Goal: Task Accomplishment & Management: Manage account settings

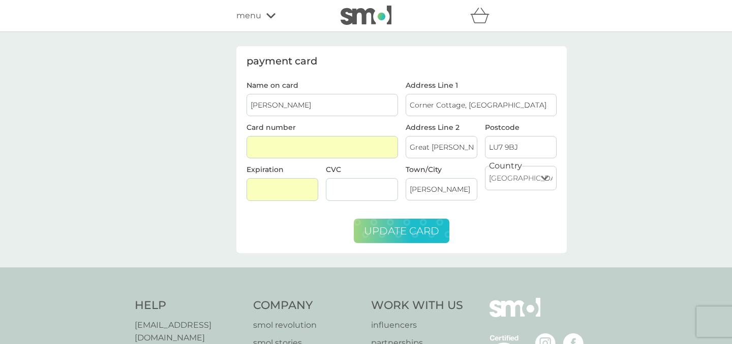
click at [406, 234] on span "update card" at bounding box center [401, 231] width 75 height 12
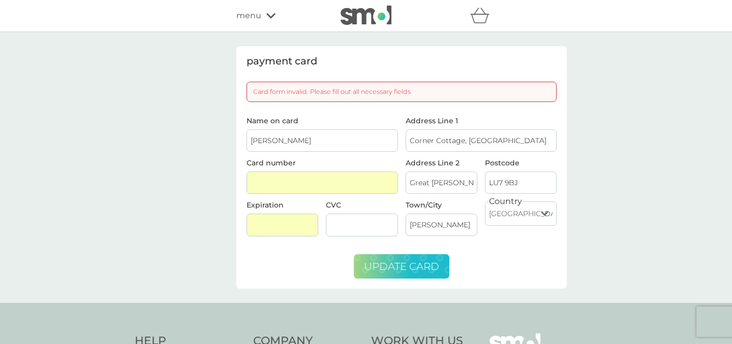
click at [400, 270] on span "update card" at bounding box center [401, 267] width 75 height 12
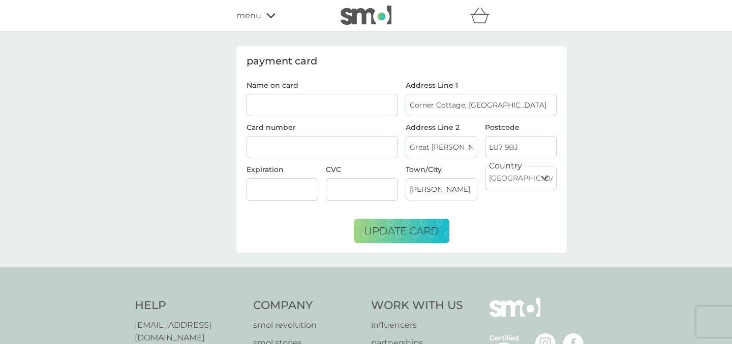
click at [343, 103] on input "Name on card" at bounding box center [321, 105] width 151 height 22
type input "[PERSON_NAME]"
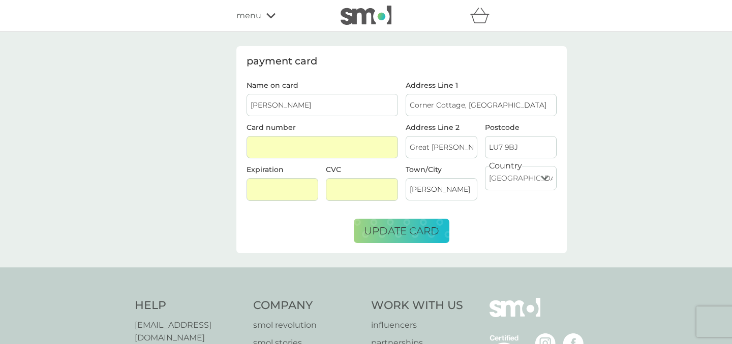
click at [282, 240] on form "Name on card Kate Berry Card number Expiration CVC Address Line 1 Corner Cottag…" at bounding box center [401, 163] width 310 height 162
click at [425, 238] on button "update card" at bounding box center [402, 231] width 96 height 24
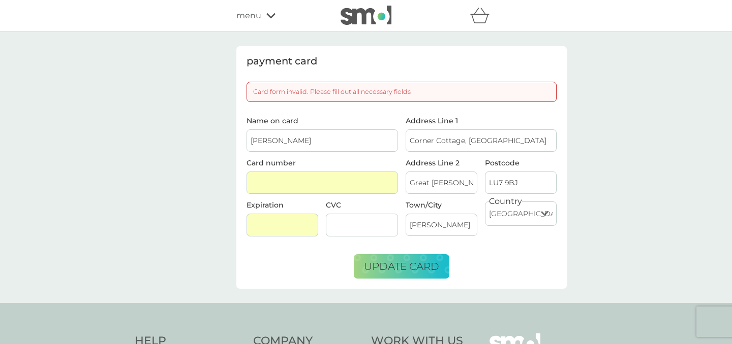
click at [472, 138] on input "Corner Cottage, [GEOGRAPHIC_DATA]" at bounding box center [480, 141] width 151 height 22
type input "Corner Cottage, Leighton Road, Great Billington"
click at [429, 266] on span "update card" at bounding box center [401, 267] width 75 height 12
click at [334, 12] on div at bounding box center [366, 16] width 86 height 20
click at [343, 13] on img at bounding box center [365, 15] width 51 height 19
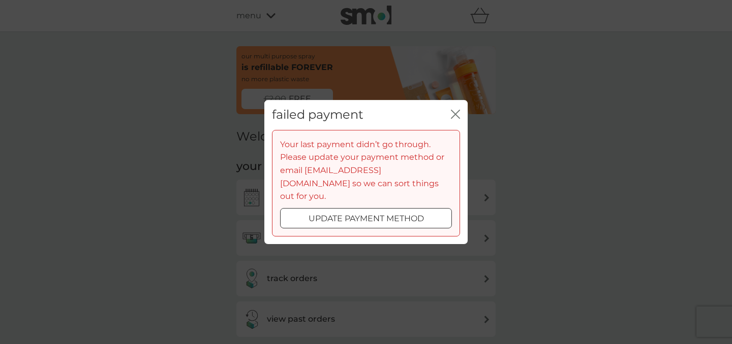
click at [403, 213] on p "update payment method" at bounding box center [365, 218] width 115 height 13
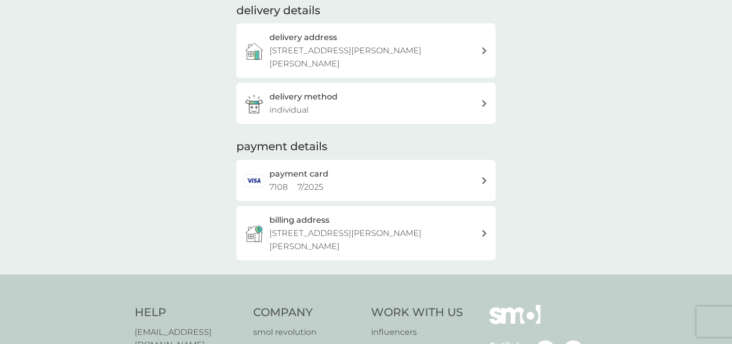
scroll to position [211, 0]
click at [395, 183] on div "payment card 7108 7 / 2025" at bounding box center [374, 180] width 211 height 26
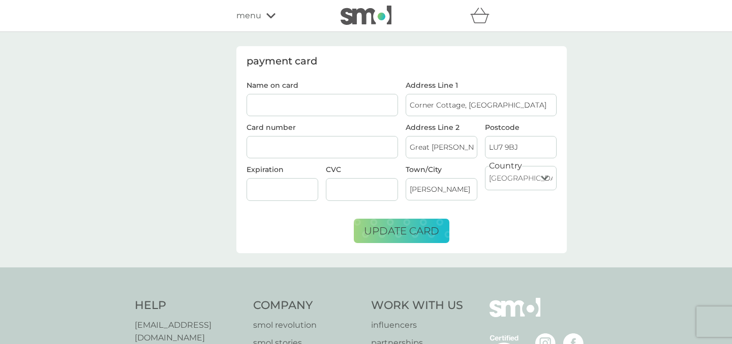
type input "[PERSON_NAME]"
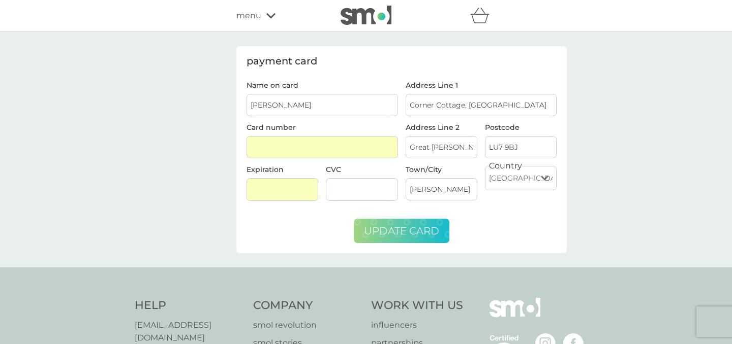
click at [401, 233] on span "update card" at bounding box center [401, 231] width 75 height 12
